Goal: Task Accomplishment & Management: Use online tool/utility

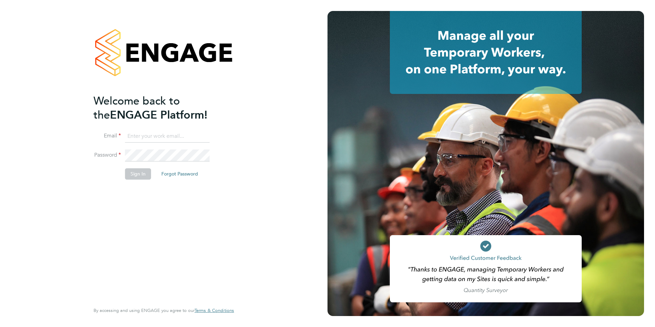
type input "[PERSON_NAME][EMAIL_ADDRESS][PERSON_NAME][DOMAIN_NAME]"
click at [142, 176] on button "Sign In" at bounding box center [138, 173] width 26 height 11
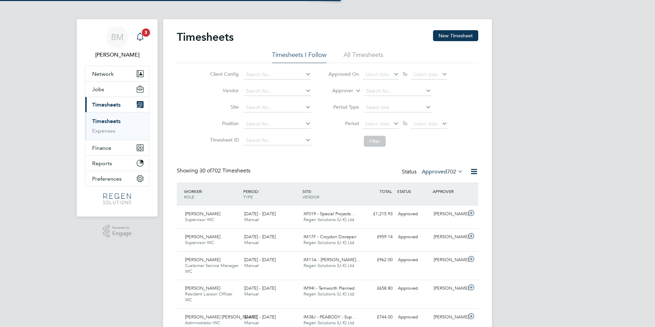
click at [140, 34] on icon "Main navigation" at bounding box center [140, 36] width 7 height 7
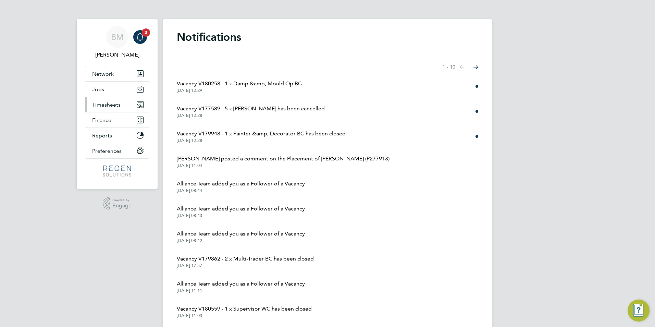
click at [117, 106] on span "Timesheets" at bounding box center [106, 104] width 28 height 7
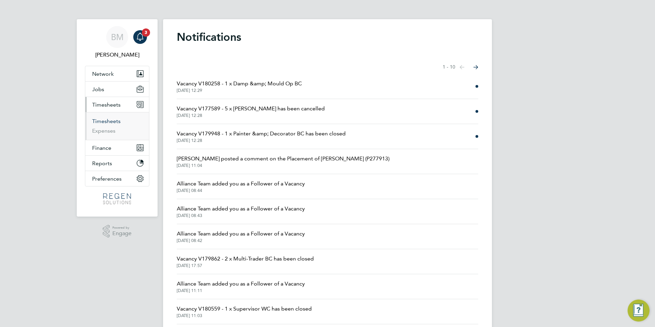
click at [116, 124] on link "Timesheets" at bounding box center [106, 121] width 28 height 7
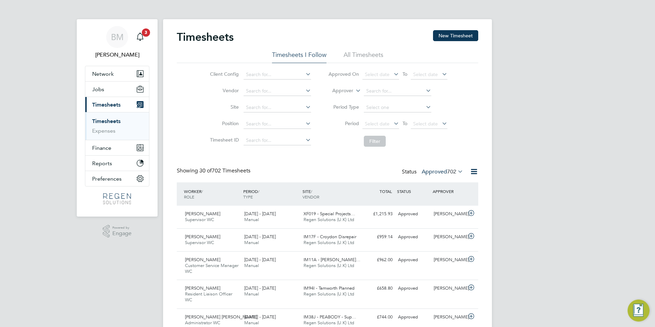
click at [446, 172] on label "Approved 702" at bounding box center [442, 171] width 41 height 7
click at [446, 200] on li "Submitted" at bounding box center [437, 203] width 32 height 10
